Goal: Task Accomplishment & Management: Use online tool/utility

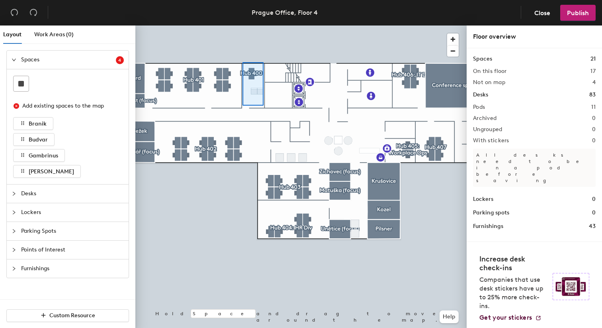
click at [243, 26] on div at bounding box center [301, 26] width 332 height 0
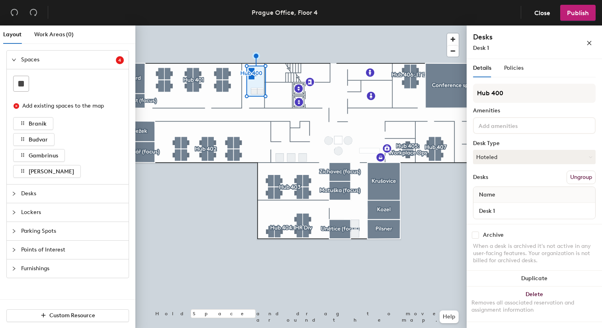
click at [516, 129] on input at bounding box center [513, 125] width 72 height 10
click at [530, 112] on div "Amenities" at bounding box center [534, 111] width 123 height 6
click at [502, 70] on div "Details Policies" at bounding box center [498, 68] width 51 height 18
click at [509, 69] on span "Policies" at bounding box center [514, 68] width 20 height 7
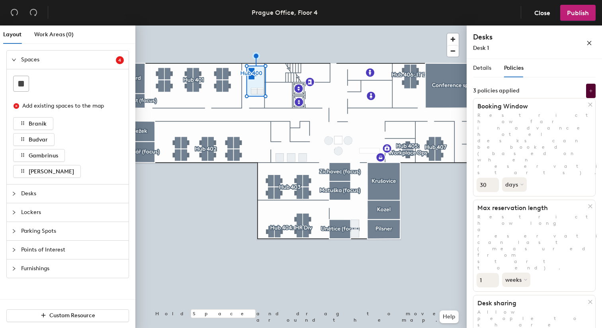
click at [432, 26] on div at bounding box center [301, 26] width 332 height 0
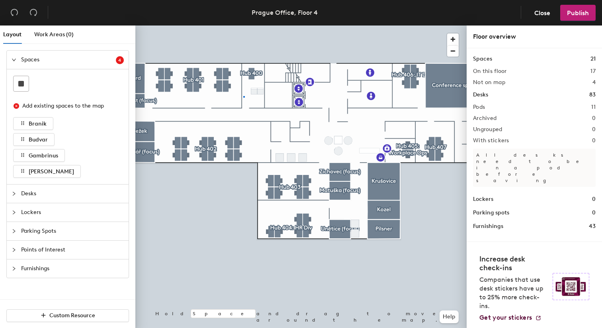
click at [243, 26] on div at bounding box center [301, 26] width 332 height 0
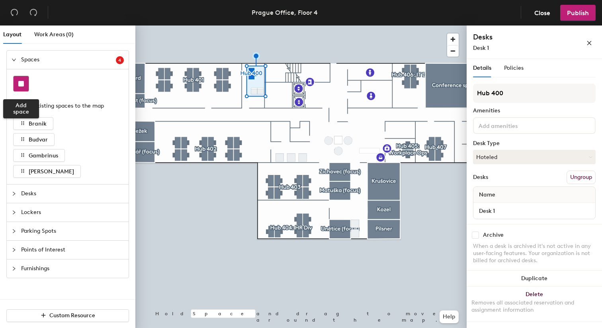
click at [21, 80] on div at bounding box center [21, 83] width 15 height 15
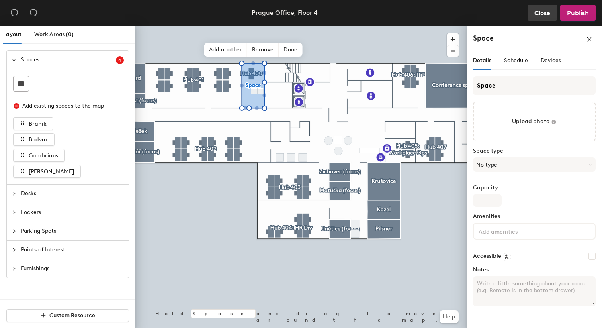
click at [548, 11] on span "Close" at bounding box center [543, 13] width 16 height 8
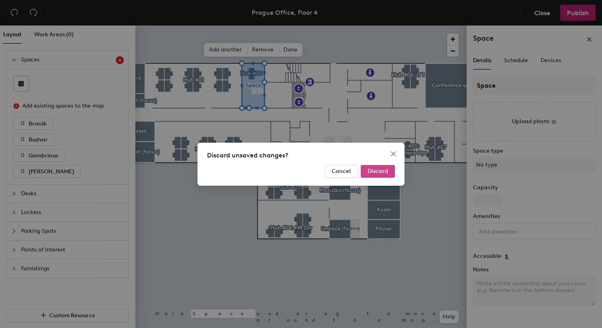
click at [375, 170] on span "Discard" at bounding box center [378, 171] width 21 height 7
